Goal: Information Seeking & Learning: Learn about a topic

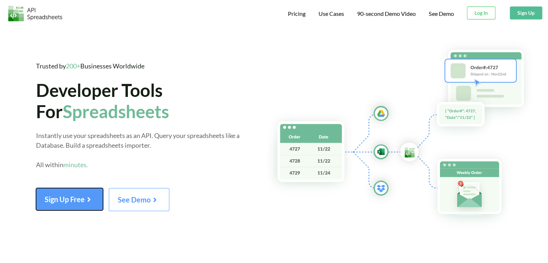
drag, startPoint x: 82, startPoint y: 198, endPoint x: 158, endPoint y: 143, distance: 93.7
click at [158, 143] on div "Trusted by 200+ Businesses Worldwide Developer Tools For Spreadsheets Instantly…" at bounding box center [149, 136] width 227 height 150
click at [158, 143] on div "Instantly use your spreadsheets as an API. Query your spreadsheets like a Datab…" at bounding box center [149, 155] width 227 height 49
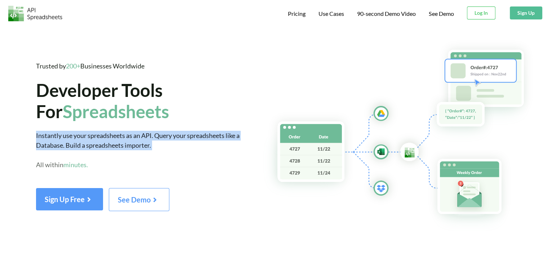
drag, startPoint x: 158, startPoint y: 143, endPoint x: 20, endPoint y: 127, distance: 139.3
click at [20, 127] on div "Trusted by 200+ Businesses Worldwide Developer Tools For Spreadsheets Instantly…" at bounding box center [131, 136] width 263 height 192
click at [172, 138] on span "Instantly use your spreadsheets as an API. Query your spreadsheets like a Datab…" at bounding box center [138, 150] width 204 height 37
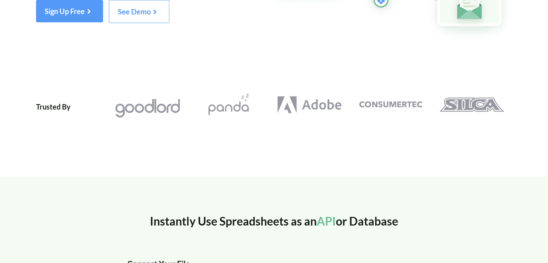
scroll to position [189, 0]
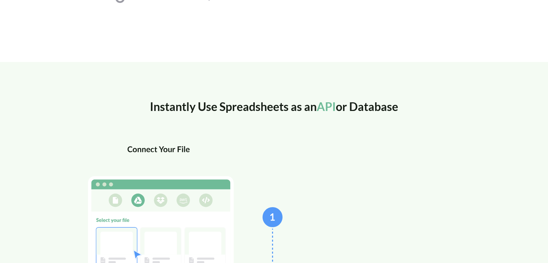
scroll to position [304, 0]
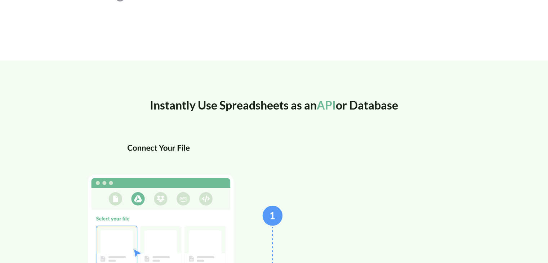
click at [372, 106] on div "Instantly Use Spreadsheets as an API or Database" at bounding box center [274, 120] width 404 height 46
drag, startPoint x: 372, startPoint y: 106, endPoint x: 312, endPoint y: 108, distance: 60.2
click at [312, 108] on div "Instantly Use Spreadsheets as an API or Database" at bounding box center [274, 120] width 404 height 46
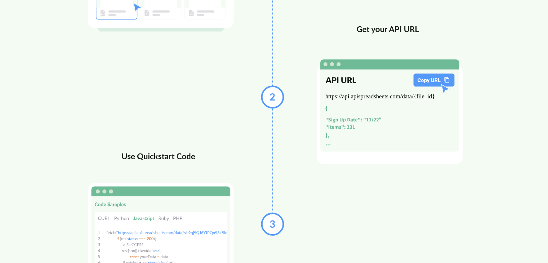
scroll to position [549, 0]
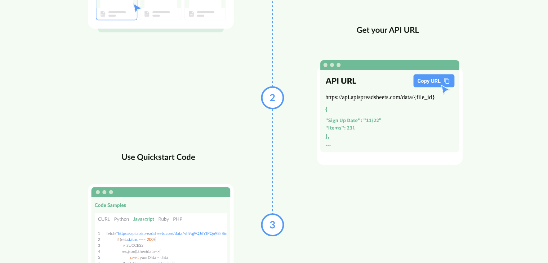
click at [354, 157] on img at bounding box center [274, 102] width 404 height 409
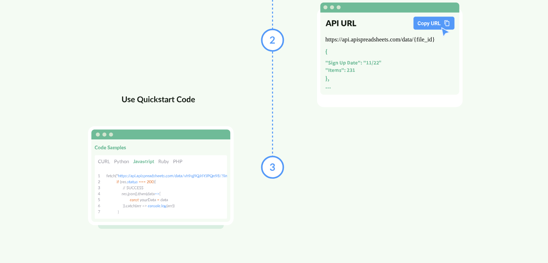
scroll to position [608, 0]
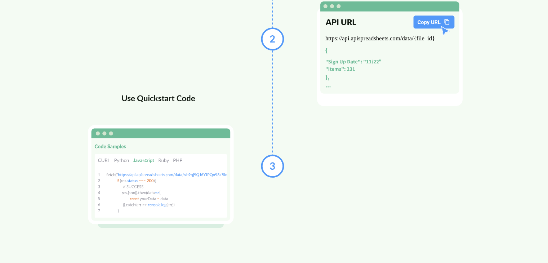
click at [420, 182] on img at bounding box center [274, 43] width 404 height 409
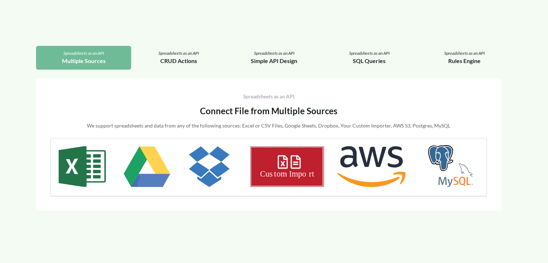
scroll to position [859, 0]
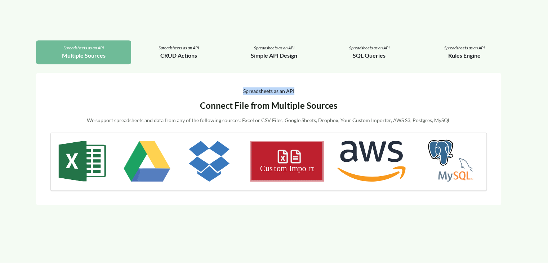
drag, startPoint x: 243, startPoint y: 88, endPoint x: 298, endPoint y: 92, distance: 55.0
click at [298, 92] on div "Spreadsheets as an API" at bounding box center [268, 91] width 437 height 8
click at [298, 81] on div "Spreadsheets as an API Connect File from Multiple Sources We support spreadshee…" at bounding box center [268, 139] width 465 height 132
